Goal: Task Accomplishment & Management: Check status

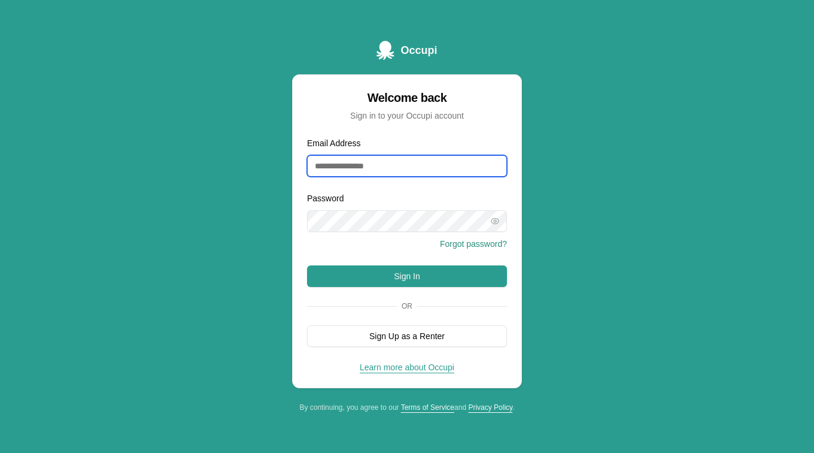
type input "**********"
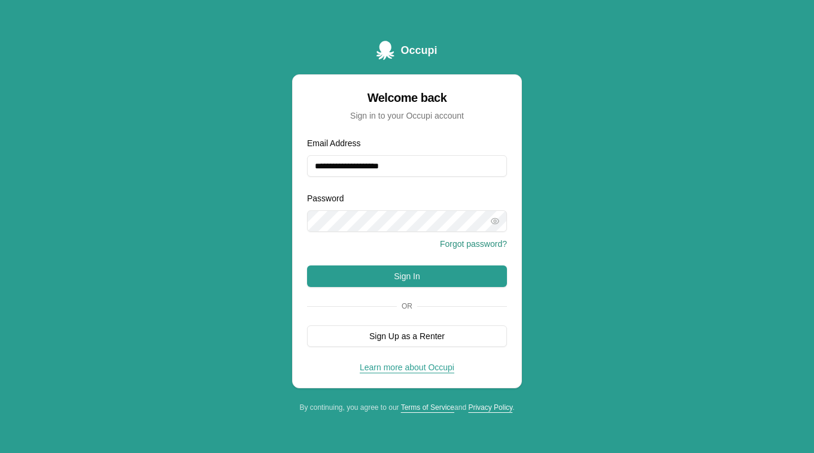
click at [426, 271] on button "Sign In" at bounding box center [407, 276] width 200 height 22
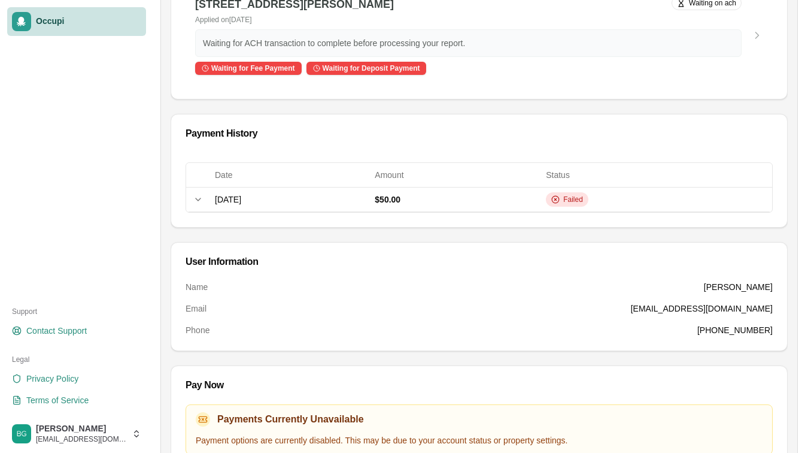
scroll to position [190, 0]
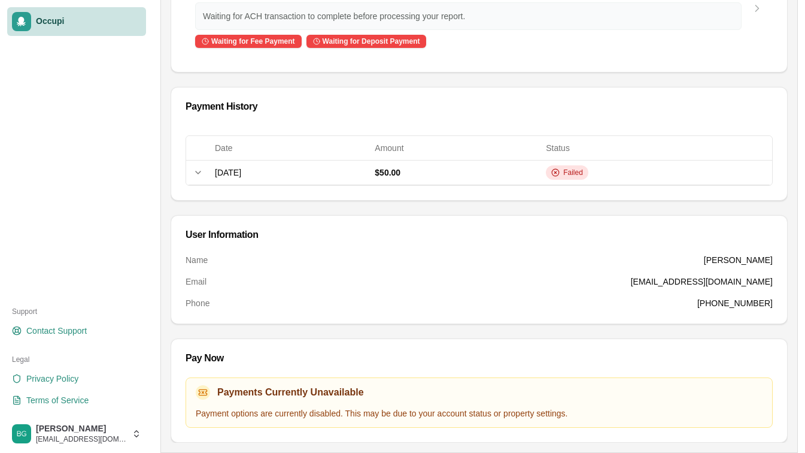
click at [198, 174] on icon at bounding box center [198, 173] width 10 height 10
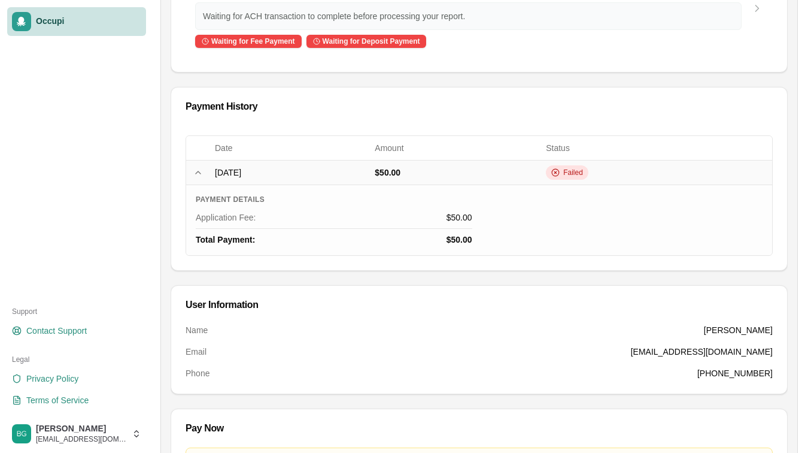
click at [198, 174] on icon at bounding box center [198, 173] width 10 height 10
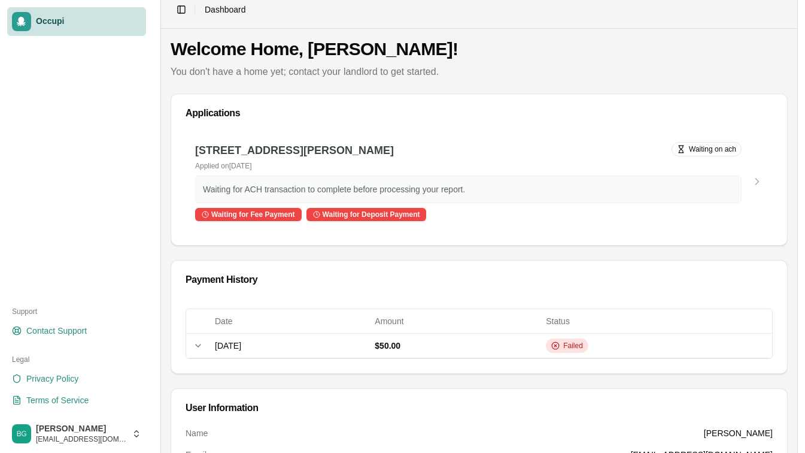
scroll to position [0, 0]
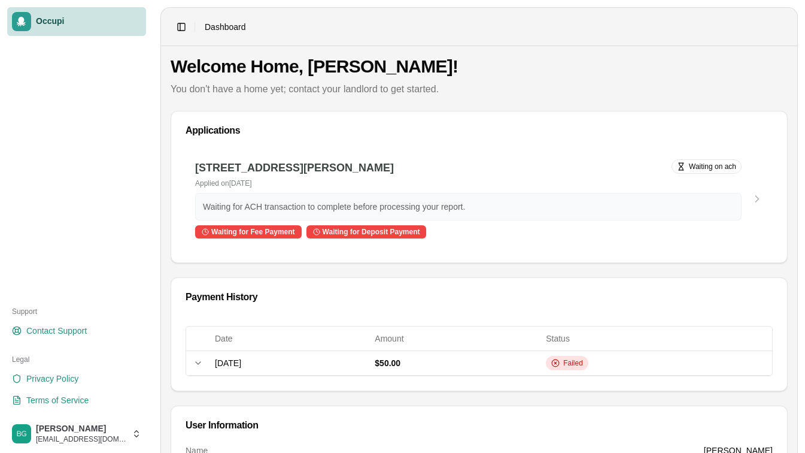
click at [722, 169] on span "Waiting on ach" at bounding box center [712, 167] width 47 height 10
click at [224, 28] on span "Dashboard" at bounding box center [225, 27] width 41 height 12
click at [184, 32] on button "Toggle Sidebar" at bounding box center [181, 27] width 17 height 17
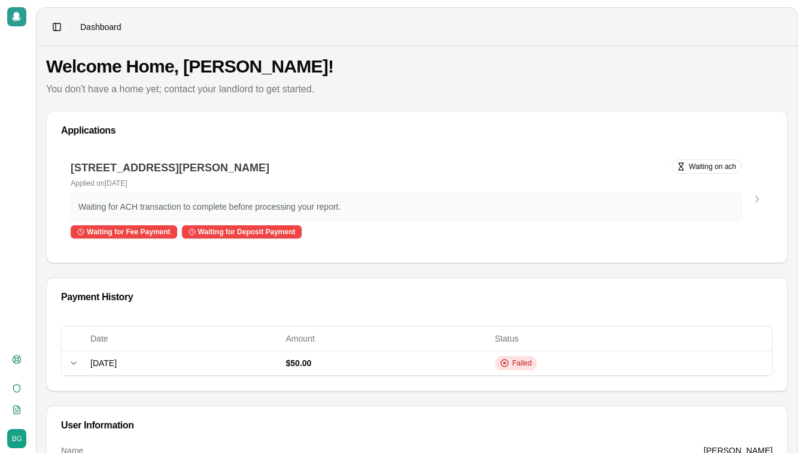
click at [248, 230] on div "Waiting for Deposit Payment" at bounding box center [242, 231] width 120 height 13
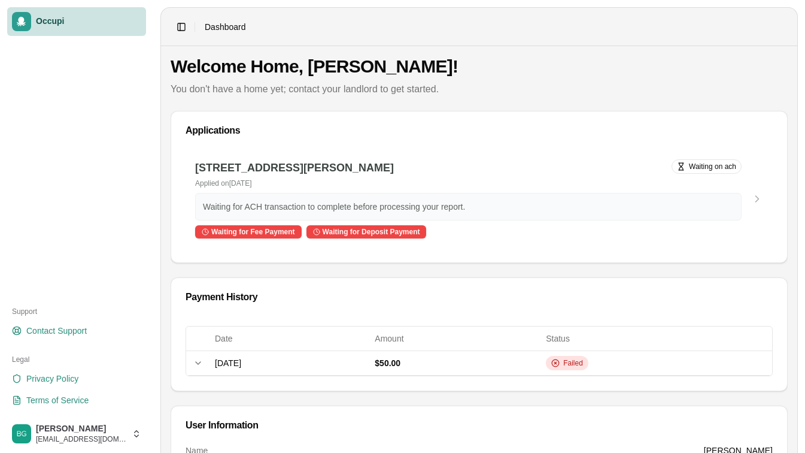
click at [589, 362] on div "Failed" at bounding box center [567, 363] width 43 height 14
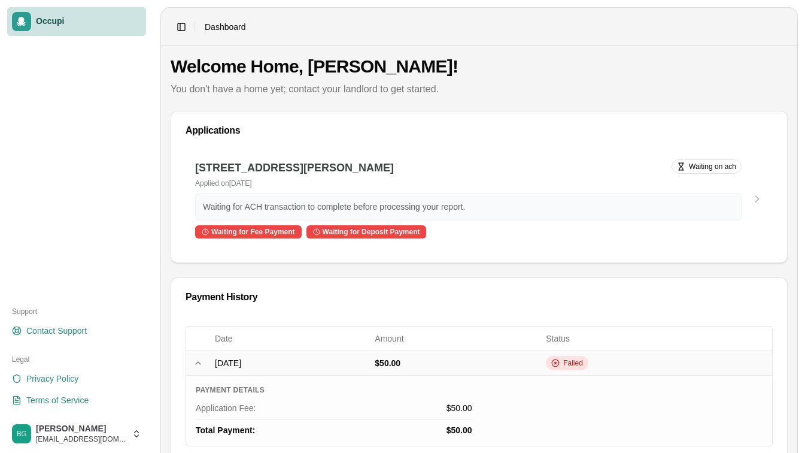
click at [65, 22] on span "Occupi" at bounding box center [88, 21] width 105 height 11
click at [802, 62] on main "Toggle Sidebar Dashboard Welcome Home, Briana! You don't have a home yet; conta…" at bounding box center [479, 356] width 652 height 713
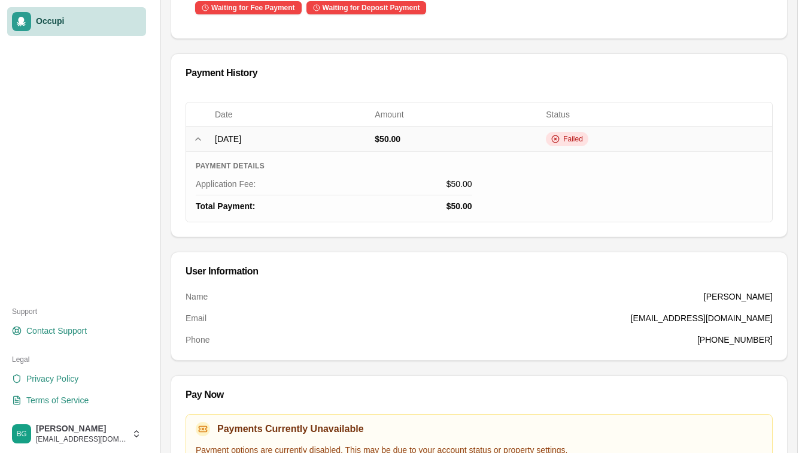
scroll to position [260, 0]
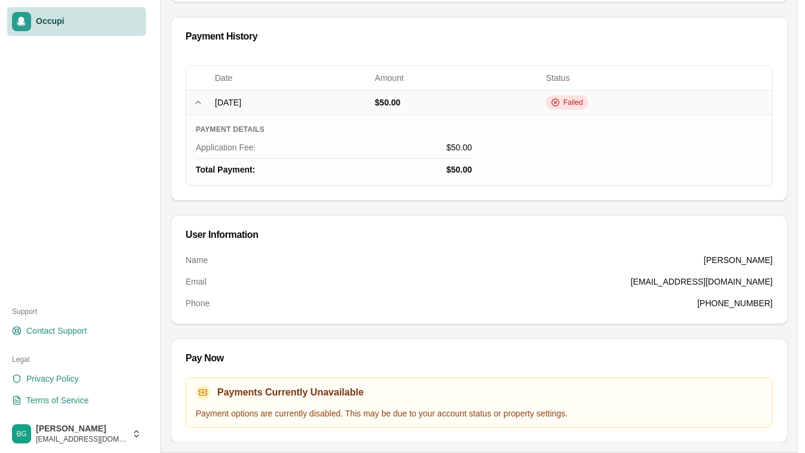
click at [177, 390] on div "Pay Now Payments Currently Unavailable Payment options are currently disabled. …" at bounding box center [479, 390] width 617 height 105
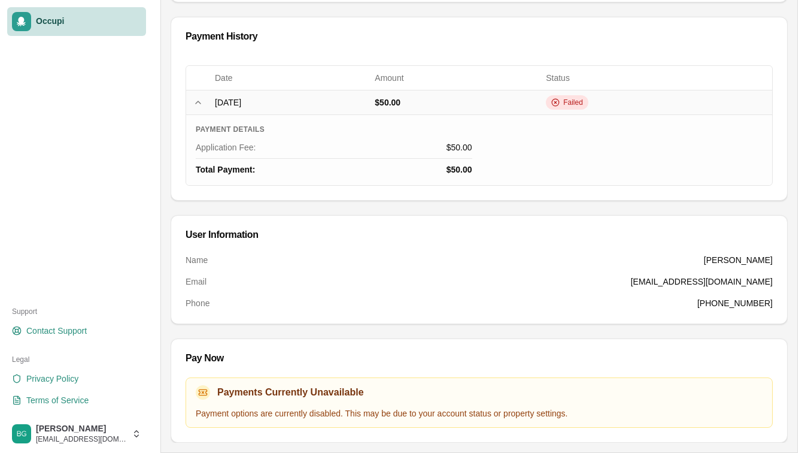
click at [57, 331] on span "Contact Support" at bounding box center [56, 331] width 60 height 12
